Goal: Task Accomplishment & Management: Complete application form

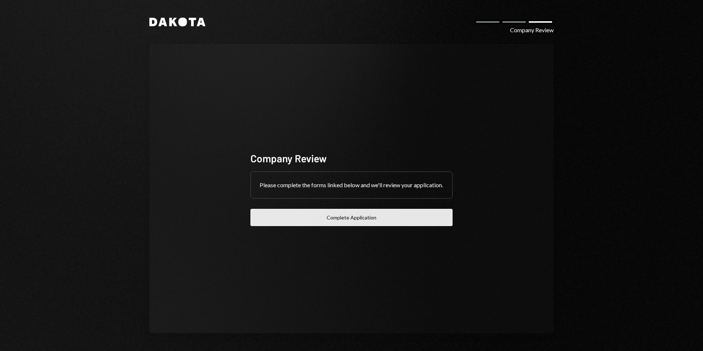
click at [308, 220] on button "Complete Application" at bounding box center [351, 217] width 202 height 17
